Goal: Transaction & Acquisition: Purchase product/service

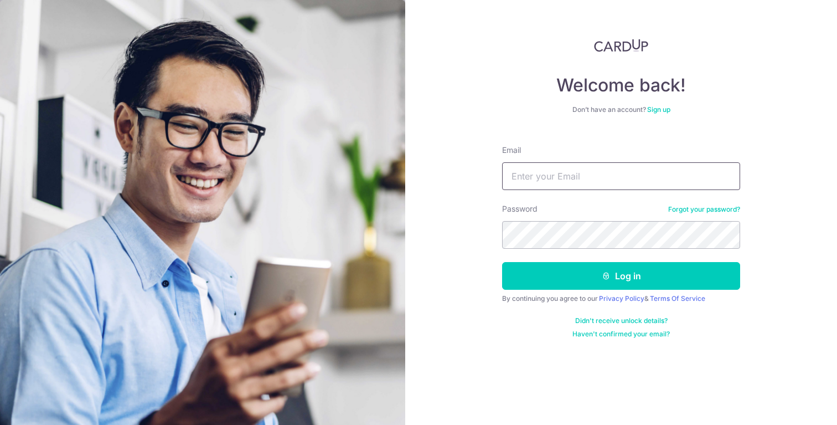
click at [577, 173] on input "Email" at bounding box center [621, 176] width 238 height 28
type input "jerry1996.tan@gmail.com"
click at [502, 262] on button "Log in" at bounding box center [621, 276] width 238 height 28
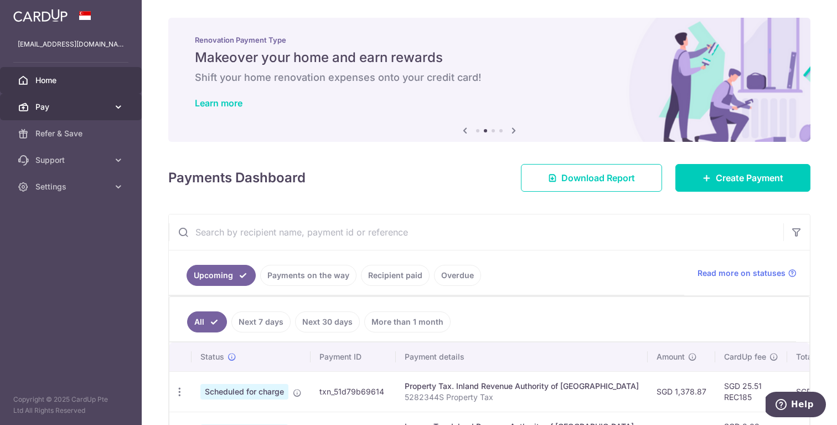
click at [109, 106] on link "Pay" at bounding box center [71, 107] width 142 height 27
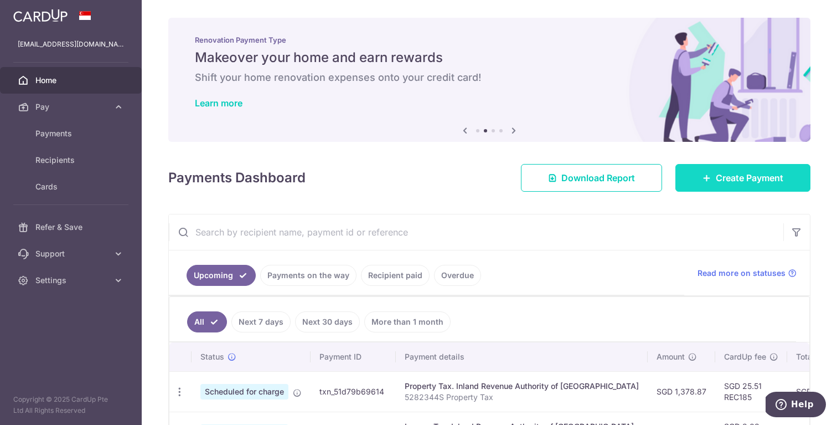
click at [735, 181] on span "Create Payment" at bounding box center [750, 177] width 68 height 13
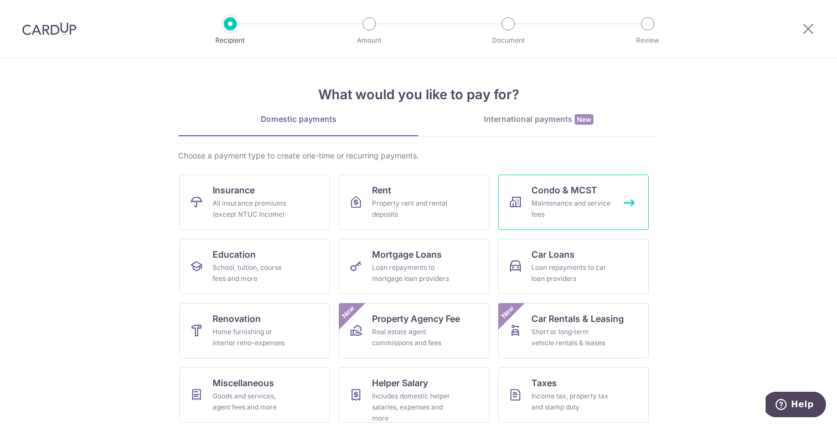
click at [559, 195] on span "Condo & MCST" at bounding box center [565, 189] width 66 height 13
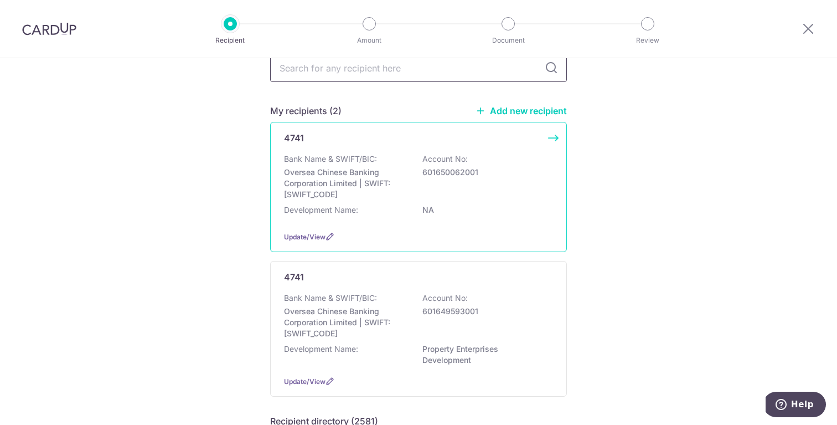
scroll to position [56, 0]
click at [494, 190] on div "Bank Name & SWIFT/BIC: Oversea Chinese Banking Corporation Limited | SWIFT: OCB…" at bounding box center [418, 175] width 269 height 47
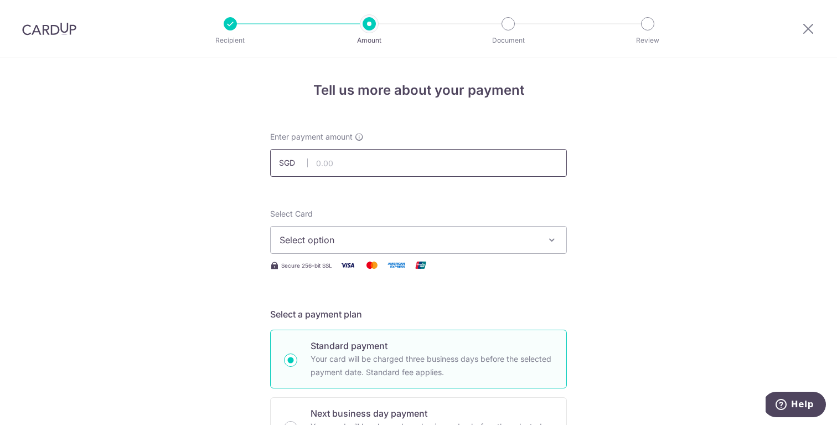
click at [485, 157] on input "text" at bounding box center [418, 163] width 297 height 28
type input "474.15"
click at [456, 240] on span "Select option" at bounding box center [409, 239] width 258 height 13
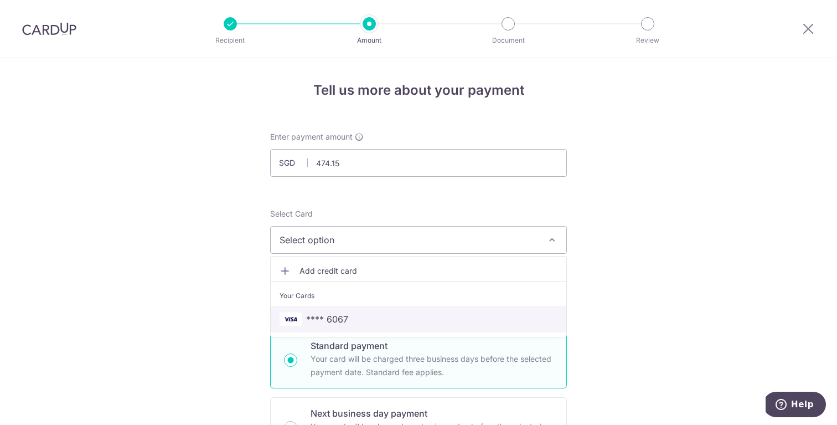
click at [403, 312] on link "**** 6067" at bounding box center [419, 319] width 296 height 27
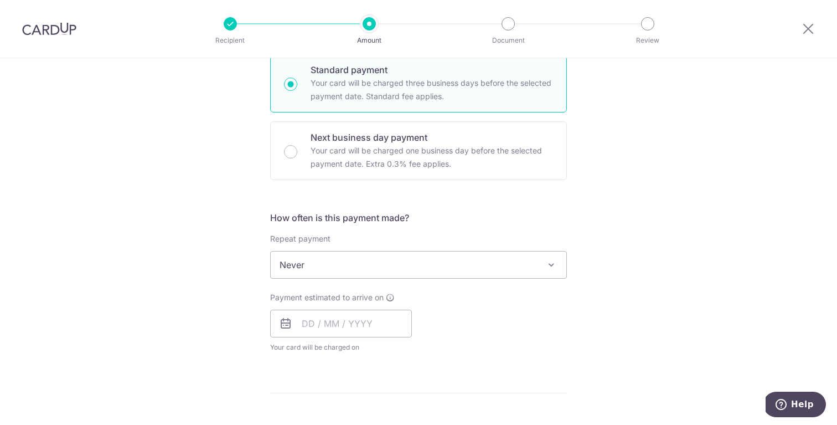
scroll to position [286, 0]
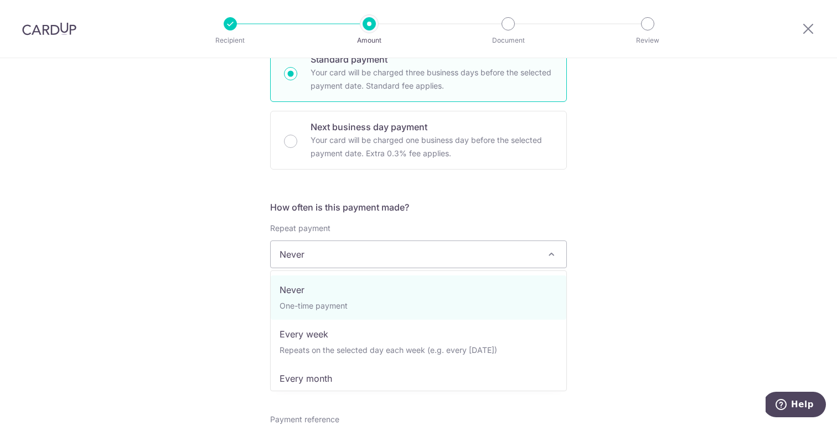
click at [469, 253] on span "Never" at bounding box center [419, 254] width 296 height 27
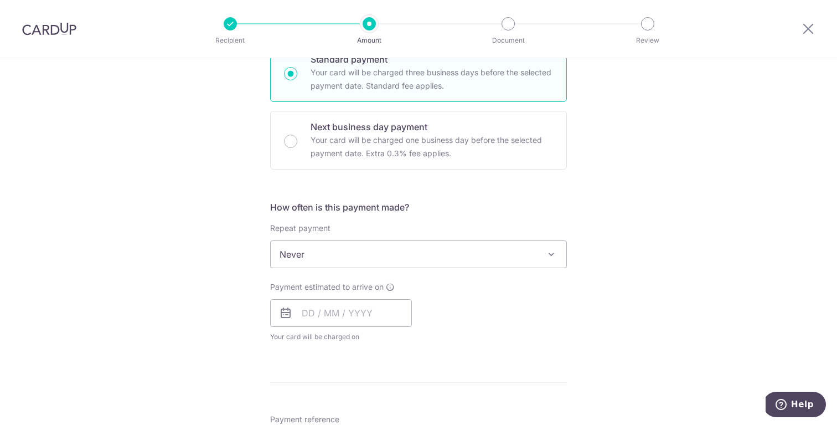
click at [473, 250] on span "Never" at bounding box center [419, 254] width 296 height 27
click at [373, 318] on input "text" at bounding box center [341, 313] width 142 height 28
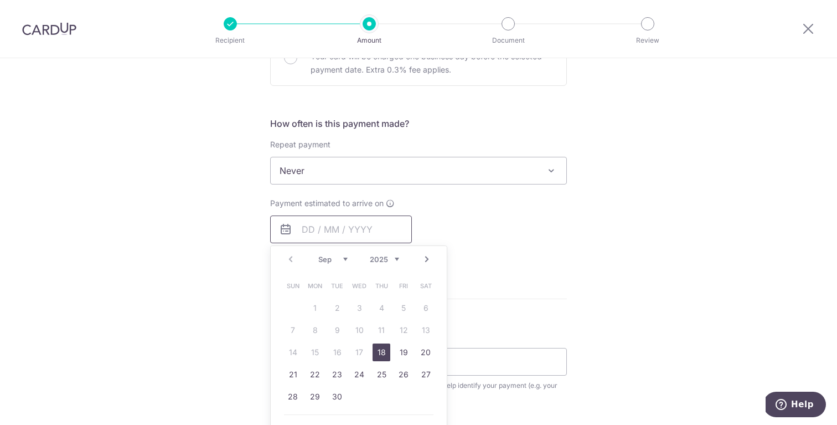
scroll to position [391, 0]
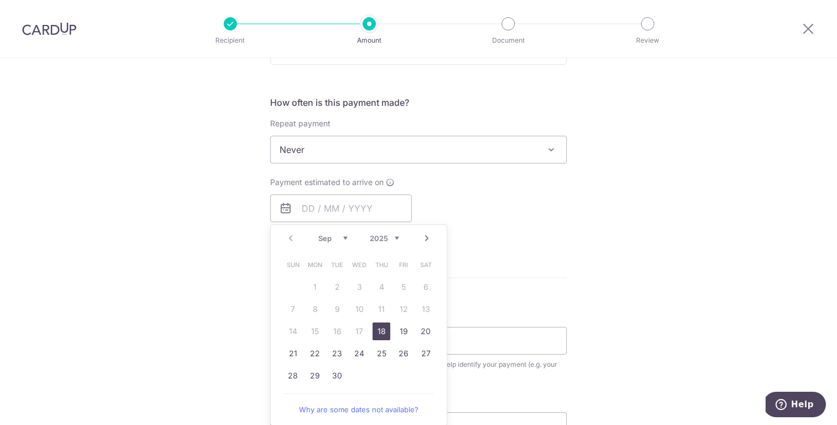
click at [384, 334] on link "18" at bounding box center [382, 331] width 18 height 18
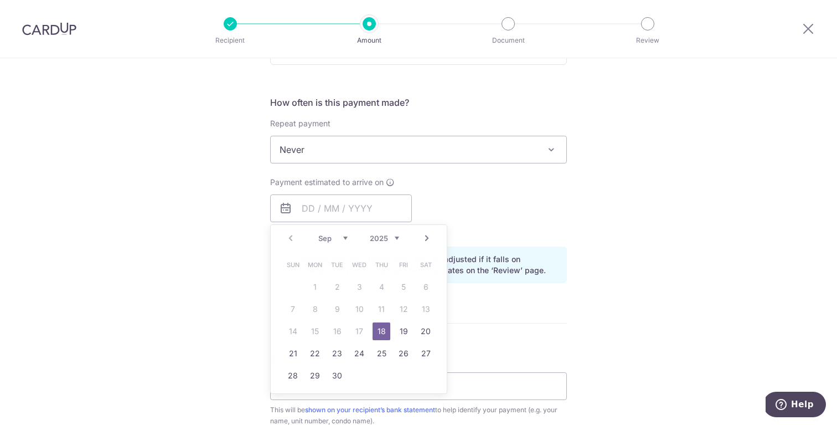
type input "[DATE]"
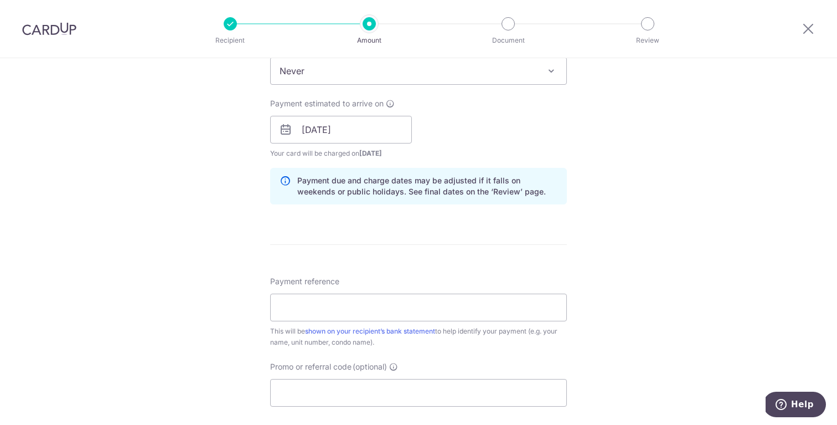
scroll to position [472, 0]
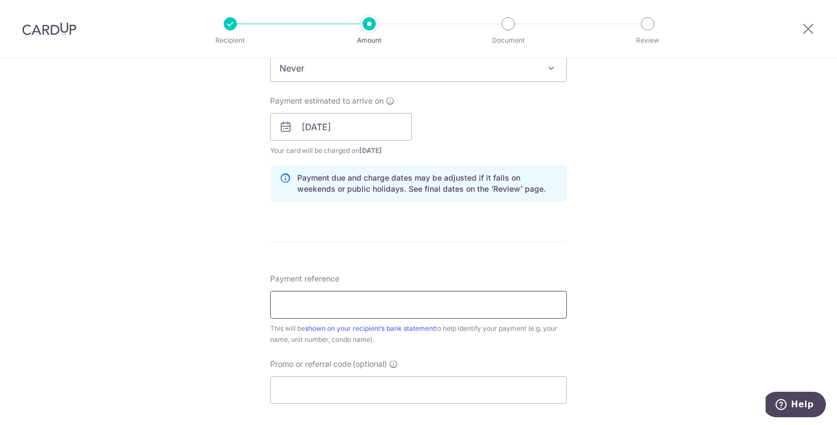
click at [444, 312] on input "Payment reference" at bounding box center [418, 305] width 297 height 28
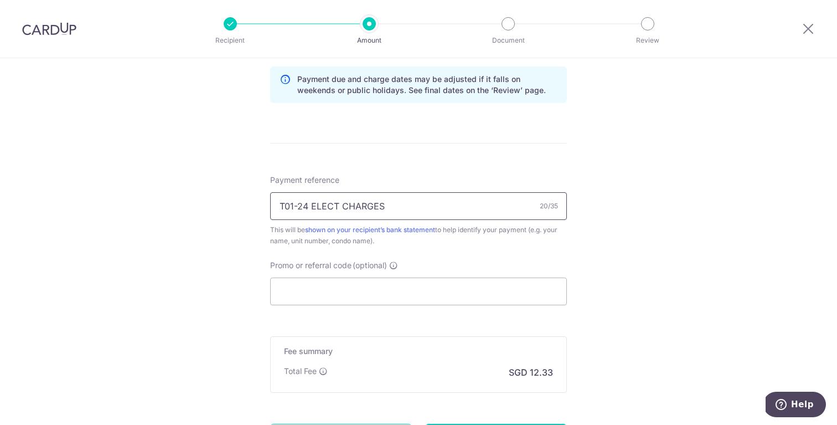
scroll to position [571, 0]
type input "T01-24 ELECT CHARGES"
click at [395, 284] on input "Promo or referral code (optional)" at bounding box center [418, 291] width 297 height 28
paste input "HONEYMONEY"
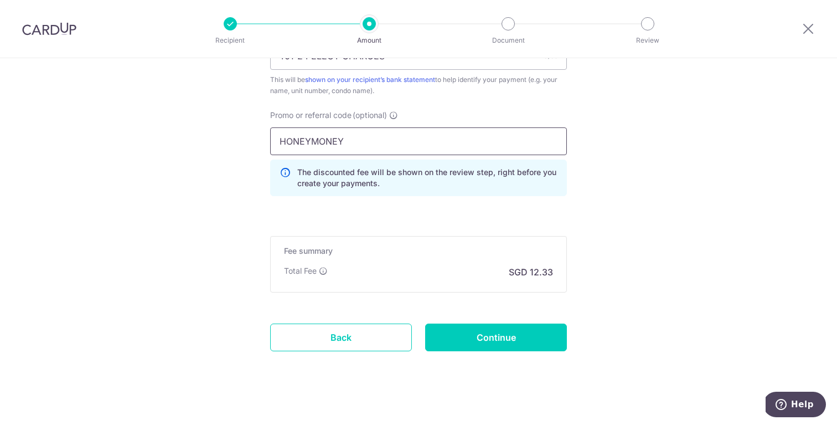
scroll to position [730, 0]
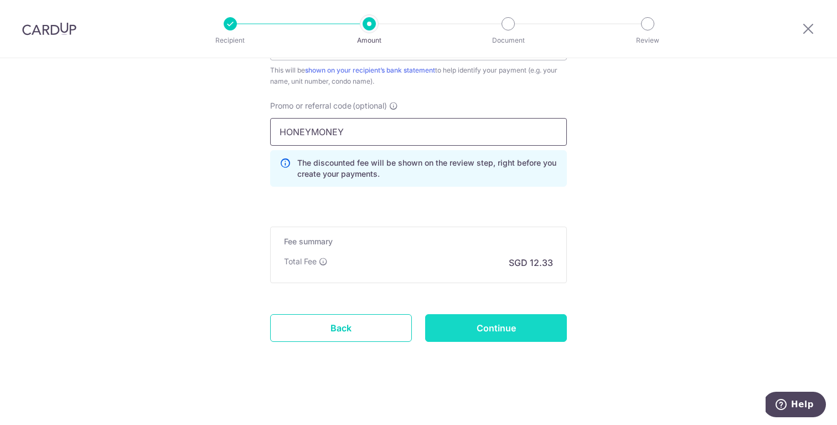
type input "HONEYMONEY"
click at [484, 329] on input "Continue" at bounding box center [496, 328] width 142 height 28
type input "Create Schedule"
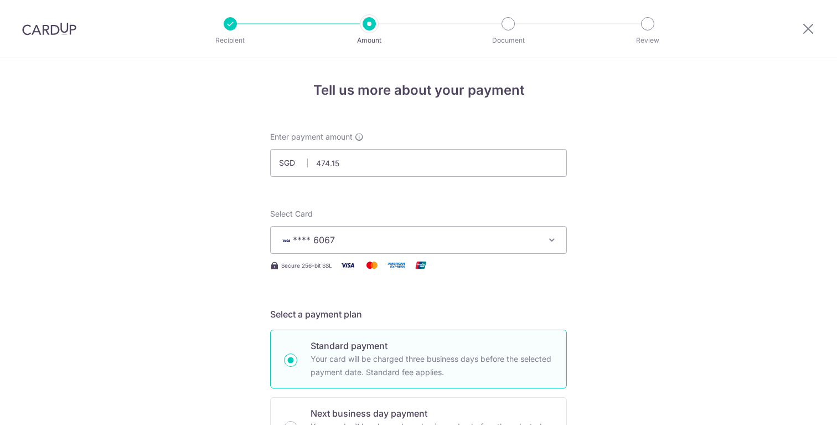
scroll to position [746, 0]
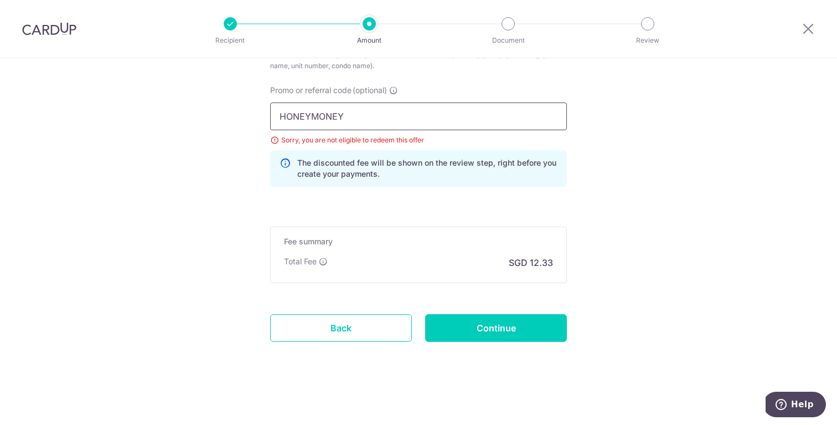
click at [415, 119] on input "HONEYMONEY" at bounding box center [418, 116] width 297 height 28
paste input "GET225"
type input "GET225"
click at [508, 324] on input "Continue" at bounding box center [496, 328] width 142 height 28
type input "Update Schedule"
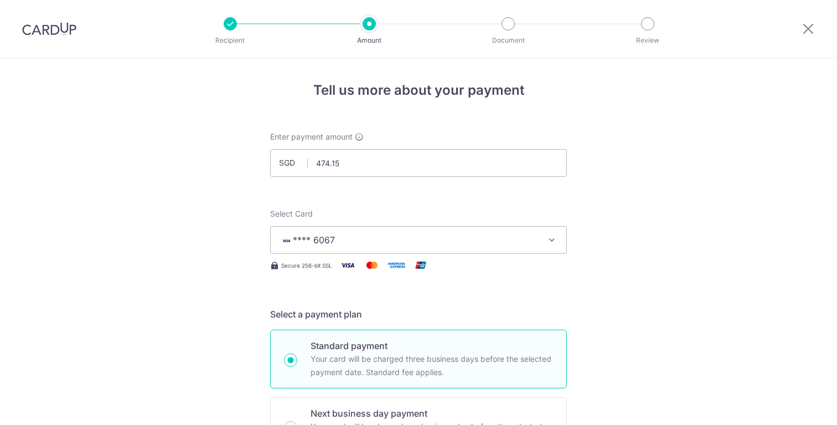
scroll to position [746, 0]
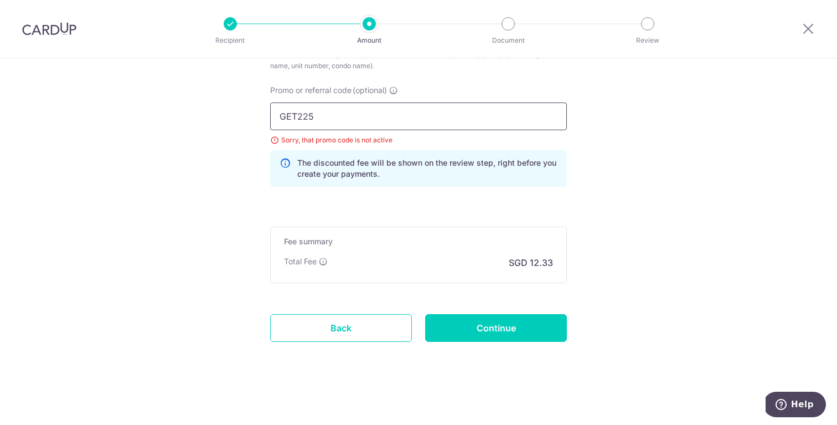
click at [395, 109] on input "GET225" at bounding box center [418, 116] width 297 height 28
paste input "OFF"
type input "OFF225"
click at [529, 336] on input "Continue" at bounding box center [496, 328] width 142 height 28
type input "Update Schedule"
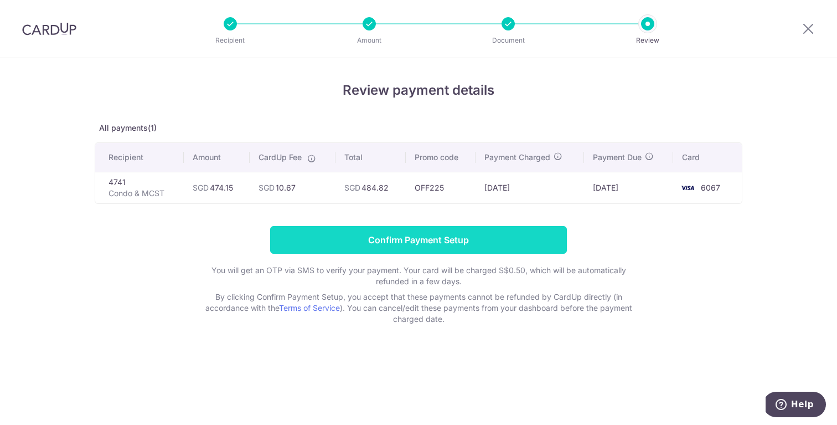
click at [501, 244] on input "Confirm Payment Setup" at bounding box center [418, 240] width 297 height 28
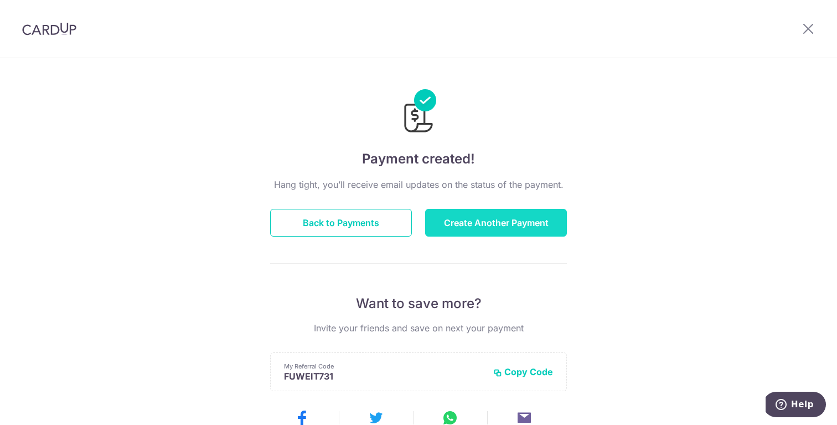
click at [522, 225] on button "Create Another Payment" at bounding box center [496, 223] width 142 height 28
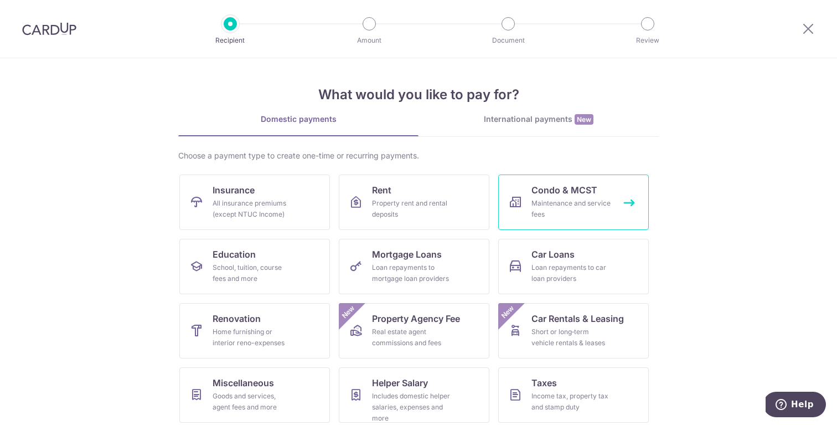
click at [601, 198] on div "Maintenance and service fees" at bounding box center [572, 209] width 80 height 22
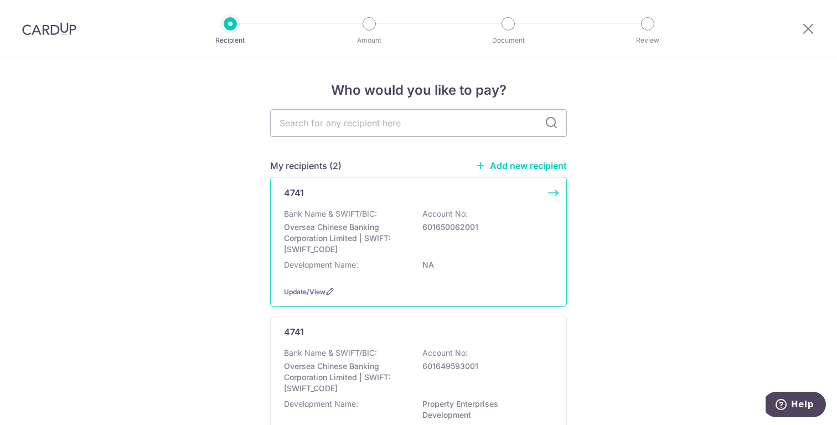
click at [501, 238] on div "Bank Name & SWIFT/BIC: Oversea Chinese Banking Corporation Limited | SWIFT: [SW…" at bounding box center [418, 231] width 269 height 47
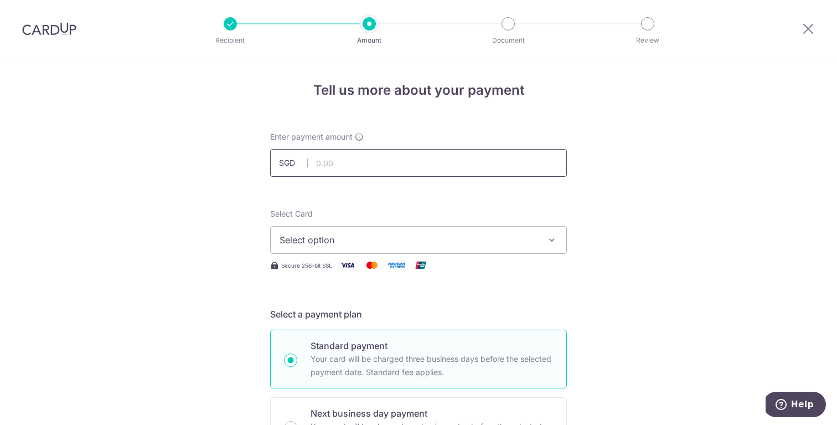
click at [450, 163] on input "text" at bounding box center [418, 163] width 297 height 28
type input "250.00"
click at [515, 235] on span "Select option" at bounding box center [409, 239] width 258 height 13
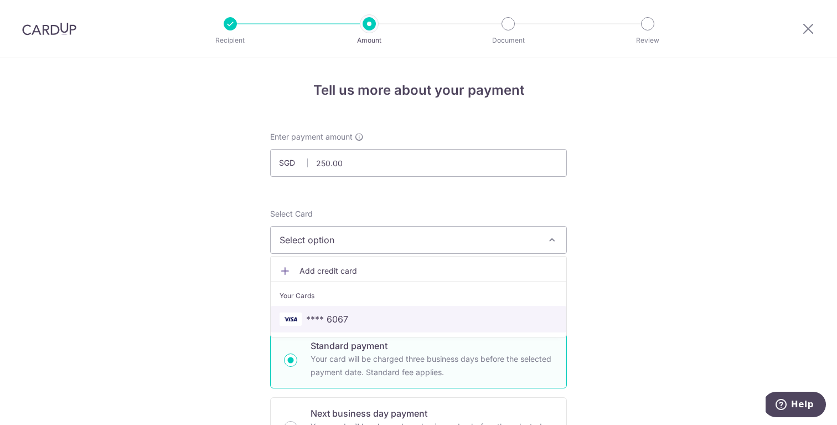
click at [506, 317] on span "**** 6067" at bounding box center [419, 318] width 278 height 13
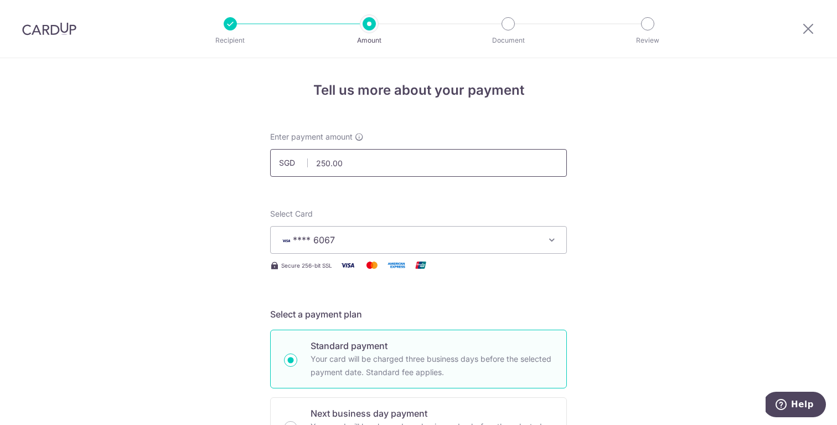
click at [324, 164] on input "250.00" at bounding box center [418, 163] width 297 height 28
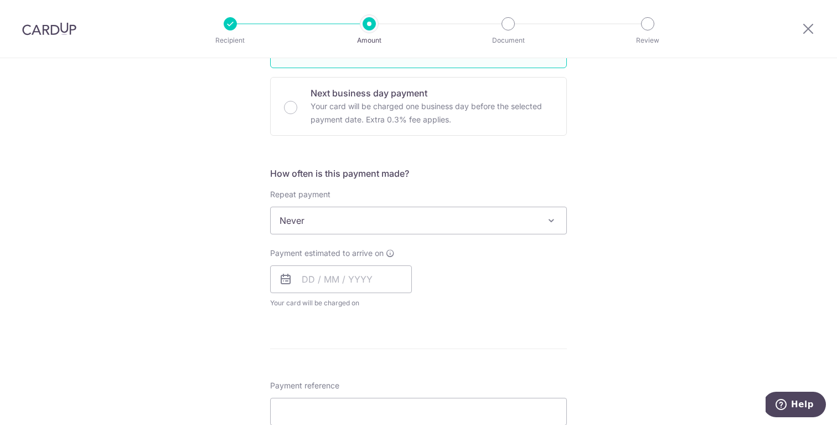
scroll to position [347, 0]
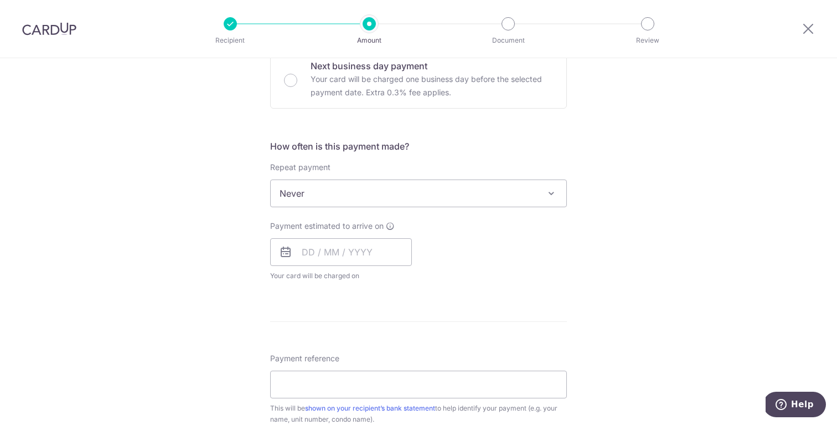
click at [525, 204] on span "Never" at bounding box center [419, 193] width 296 height 27
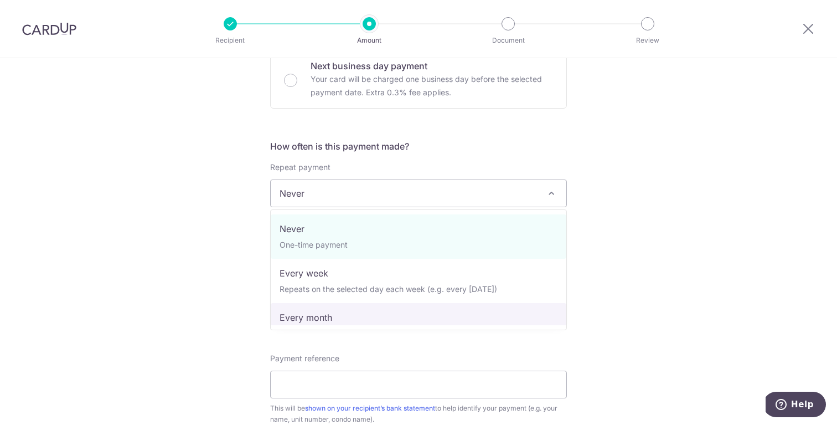
select select "3"
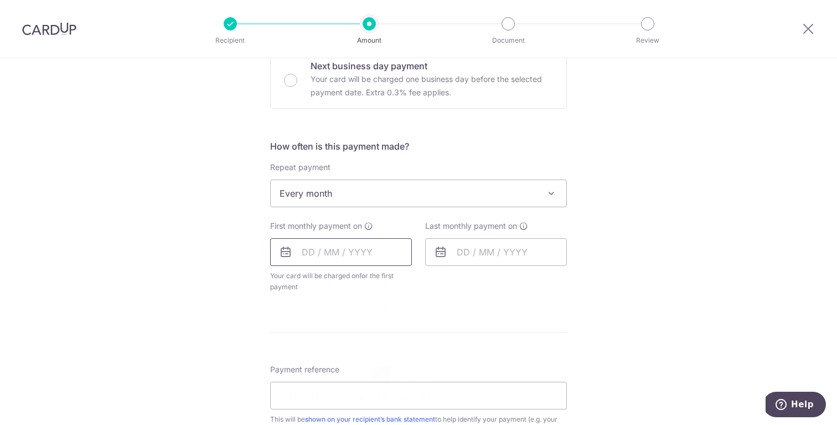
click at [365, 245] on input "text" at bounding box center [341, 252] width 142 height 28
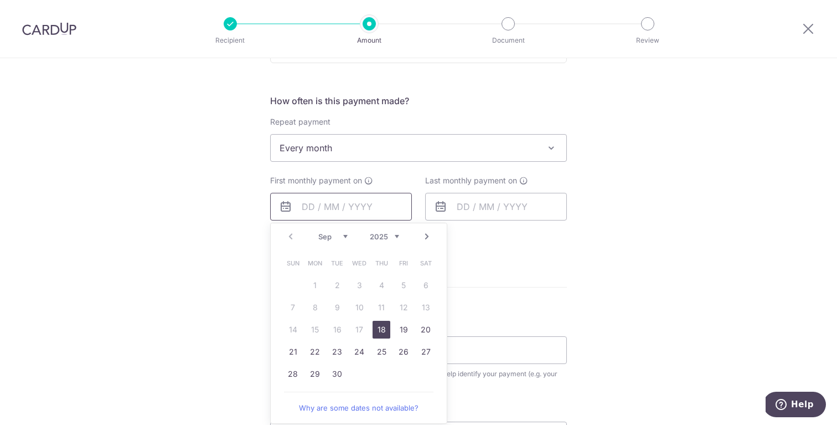
scroll to position [396, 0]
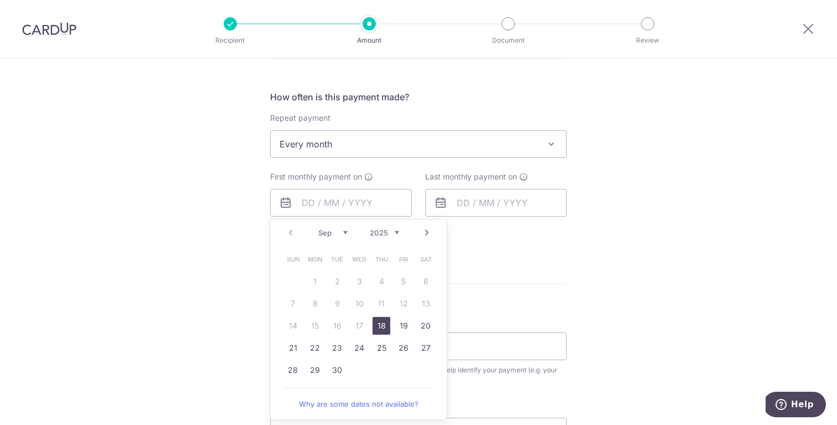
click at [426, 227] on link "Next" at bounding box center [426, 232] width 13 height 13
click at [317, 303] on link "6" at bounding box center [315, 304] width 18 height 18
type input "[DATE]"
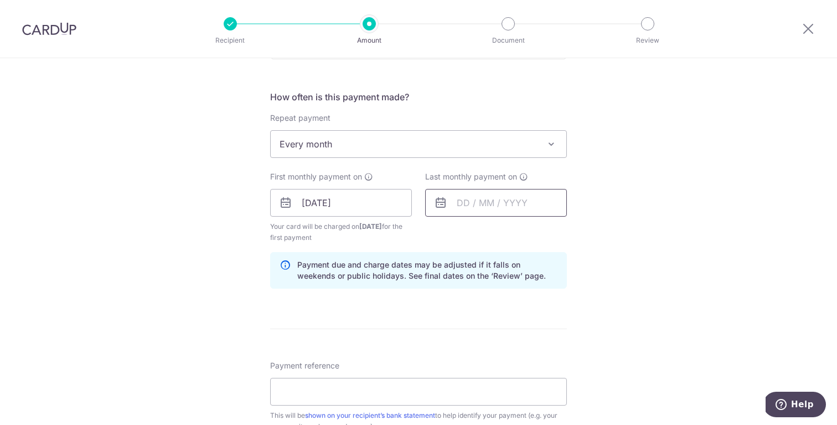
click at [522, 209] on input "text" at bounding box center [496, 203] width 142 height 28
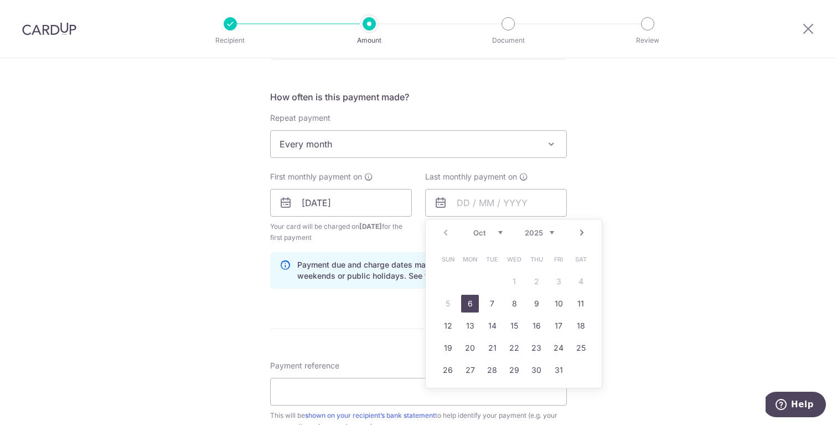
click at [582, 235] on link "Next" at bounding box center [581, 232] width 13 height 13
click at [444, 234] on link "Prev" at bounding box center [445, 232] width 13 height 13
click at [515, 366] on link "31" at bounding box center [515, 370] width 18 height 18
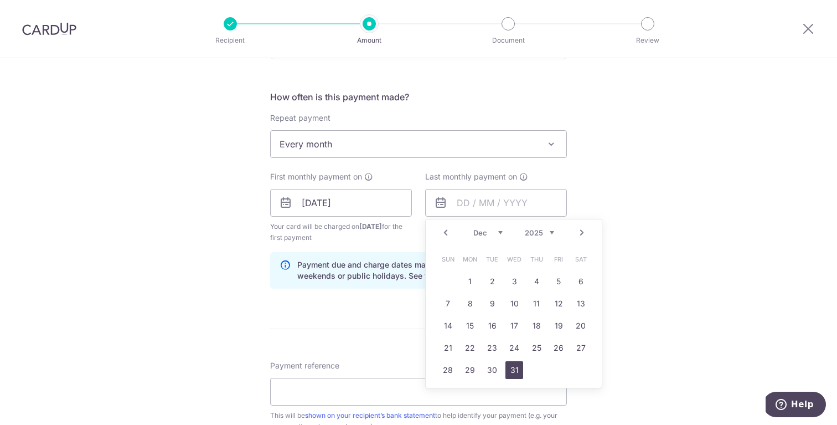
type input "31/12/2025"
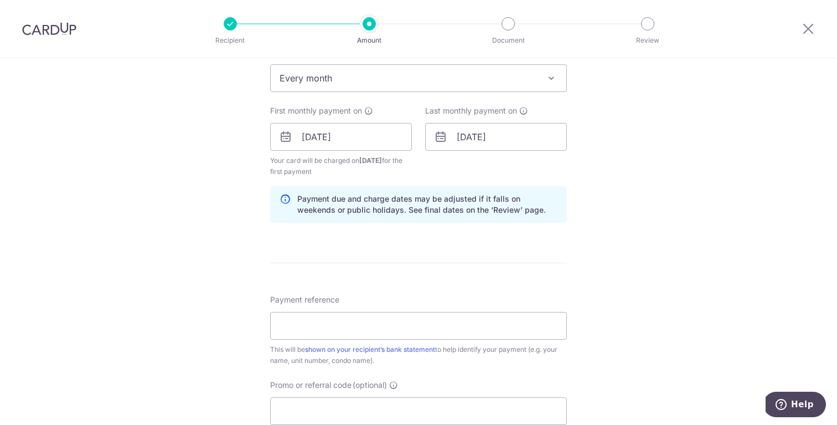
scroll to position [493, 0]
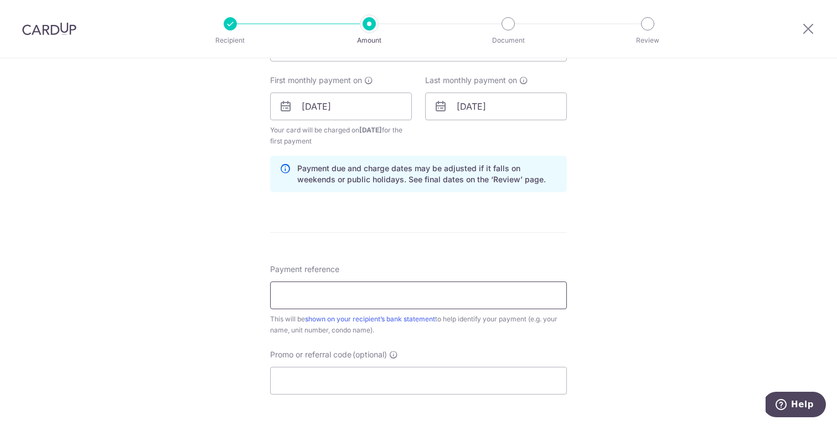
click at [502, 296] on input "Payment reference" at bounding box center [418, 295] width 297 height 28
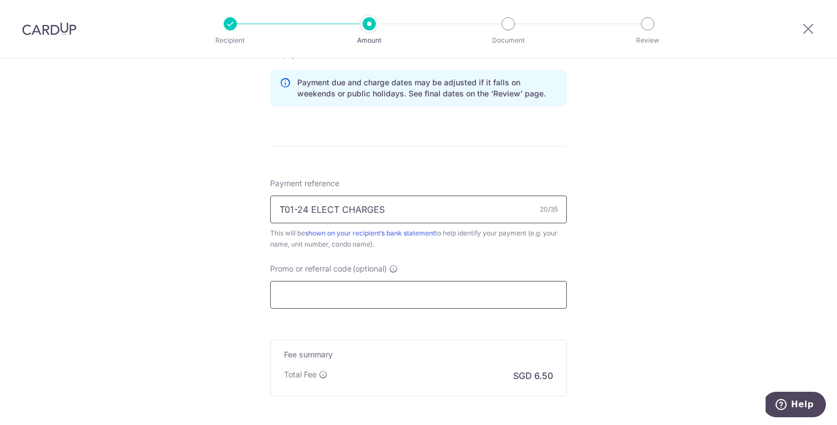
scroll to position [594, 0]
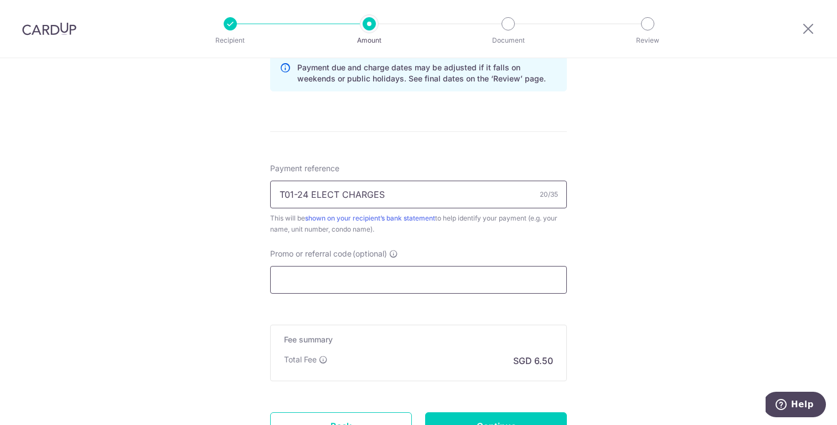
type input "T01-24 ELECT CHARGES"
click at [494, 286] on input "Promo or referral code (optional)" at bounding box center [418, 280] width 297 height 28
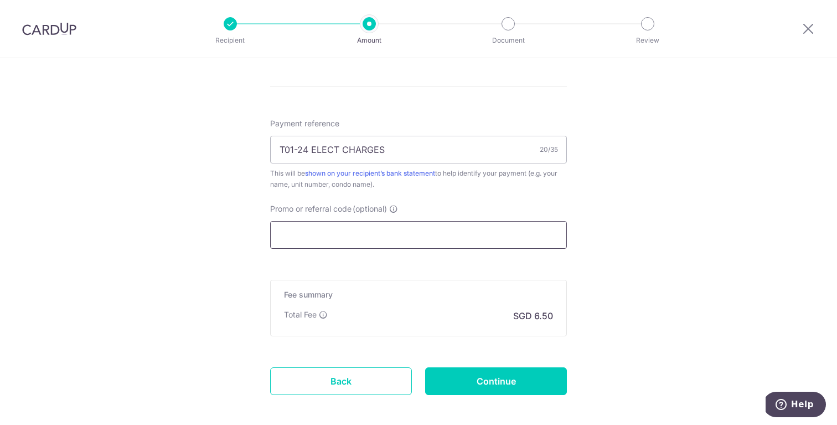
scroll to position [631, 0]
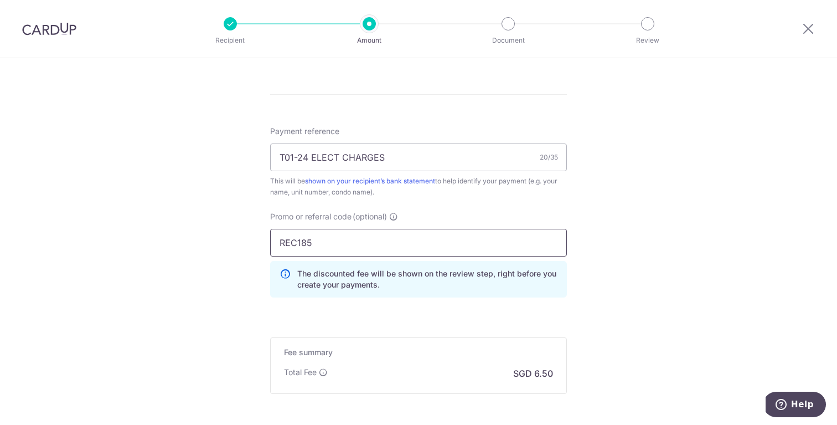
type input "REC185"
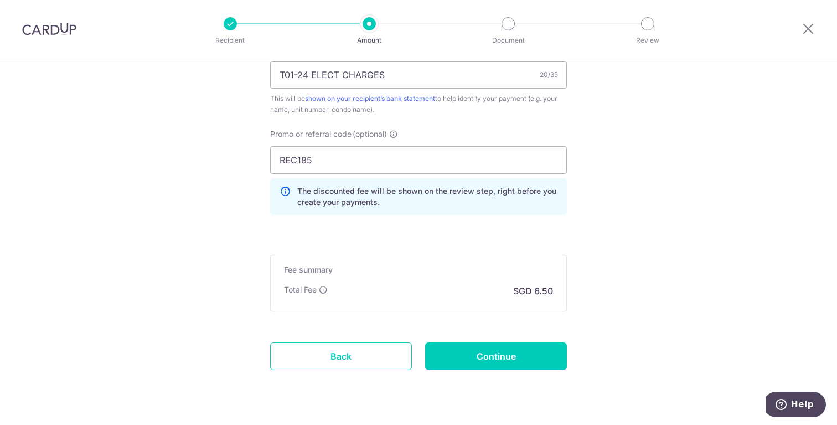
scroll to position [741, 0]
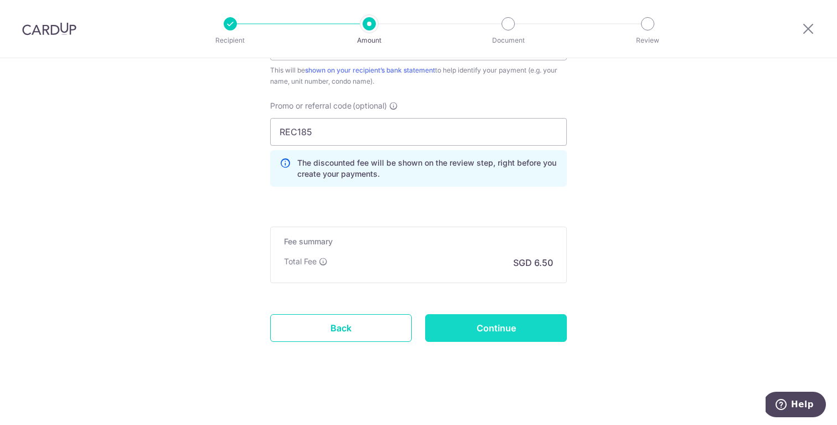
click at [526, 334] on input "Continue" at bounding box center [496, 328] width 142 height 28
type input "Create Schedule"
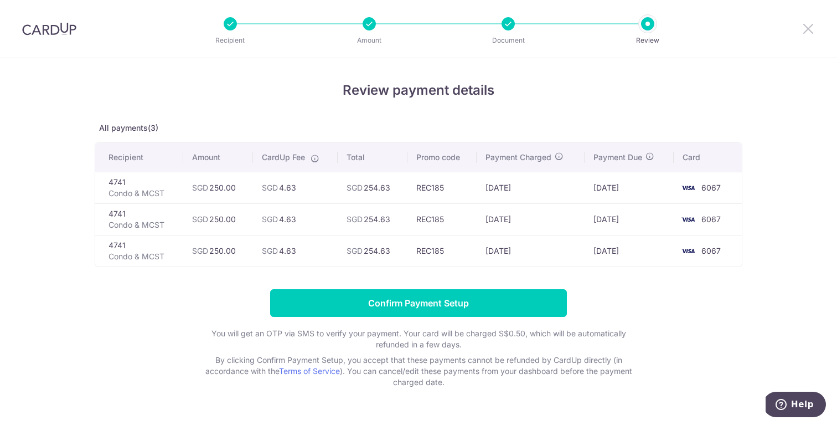
click at [810, 30] on icon at bounding box center [808, 29] width 13 height 14
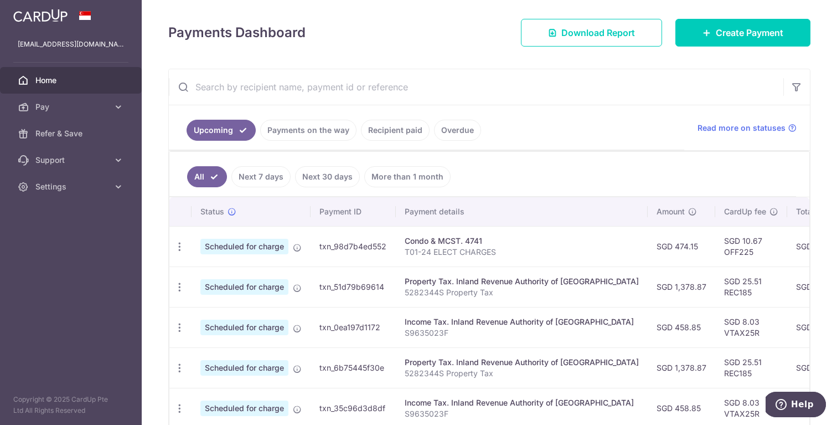
scroll to position [147, 0]
